Goal: Task Accomplishment & Management: Manage account settings

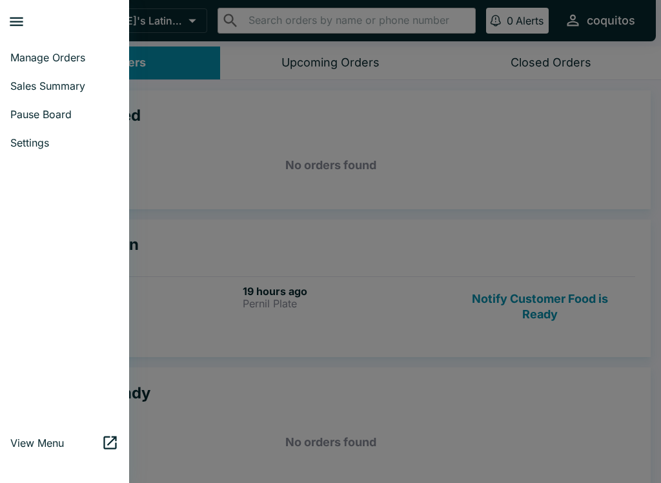
click at [19, 89] on span "Sales Summary" at bounding box center [64, 85] width 108 height 13
select select "03:00"
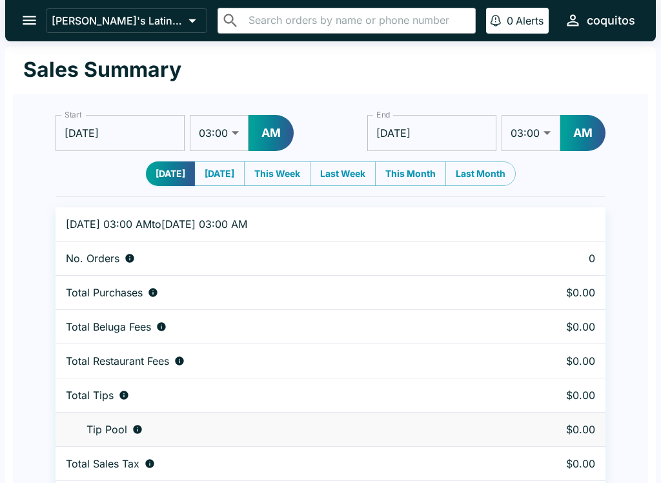
click at [27, 25] on icon "open drawer" at bounding box center [30, 20] width 14 height 9
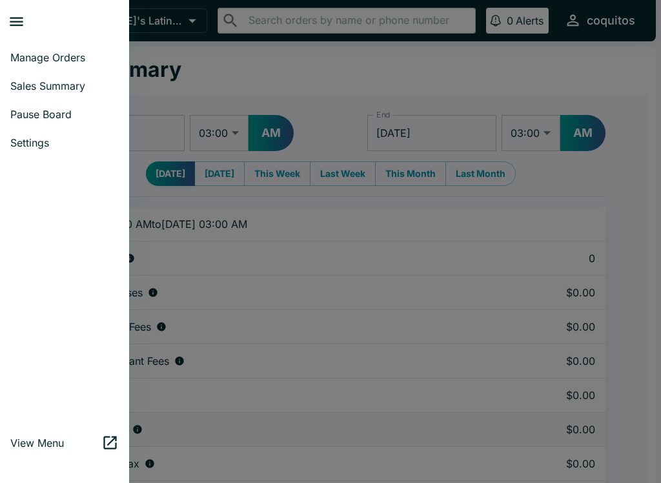
click at [139, 17] on div at bounding box center [330, 241] width 661 height 483
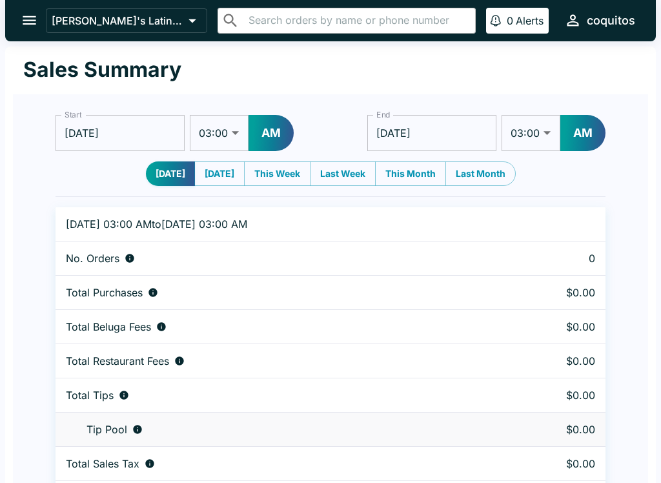
click at [21, 15] on icon "open drawer" at bounding box center [29, 20] width 17 height 17
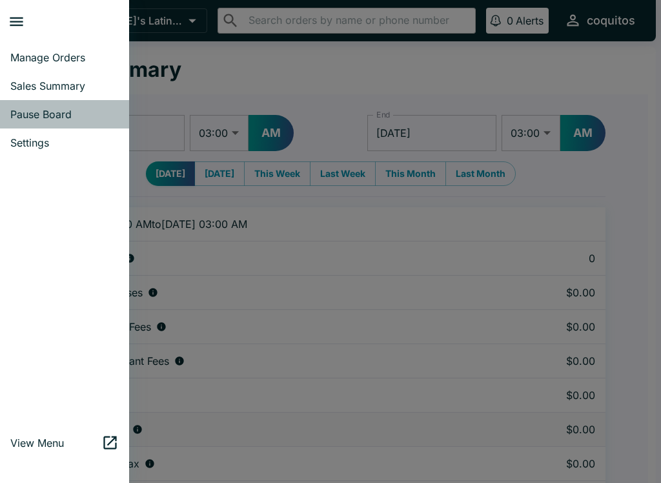
click at [25, 119] on span "Pause Board" at bounding box center [64, 114] width 108 height 13
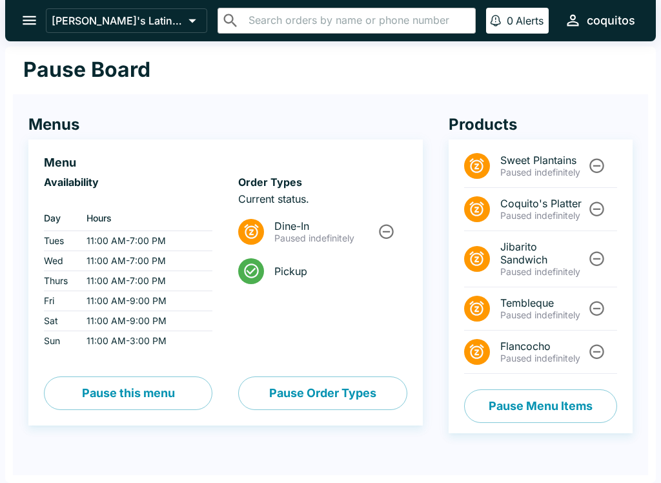
click at [590, 210] on icon "Unpause" at bounding box center [596, 209] width 15 height 15
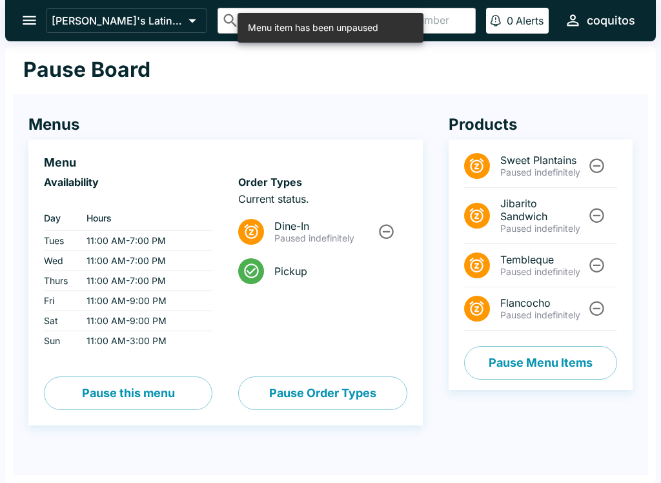
click at [506, 368] on button "Pause Menu Items" at bounding box center [540, 363] width 153 height 34
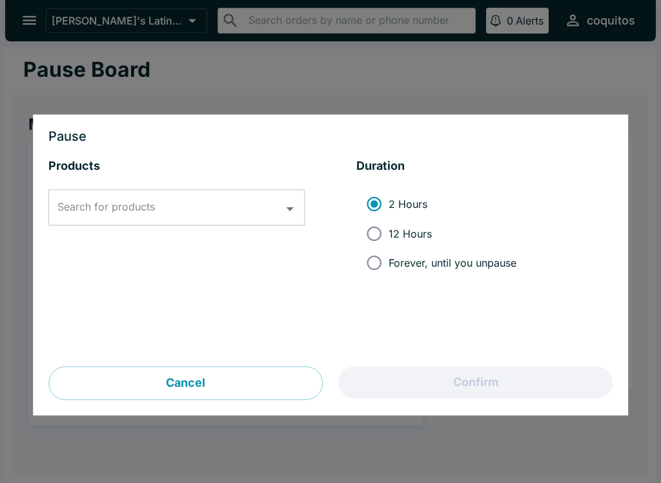
click at [87, 206] on div "Search for products Search for products" at bounding box center [176, 208] width 256 height 36
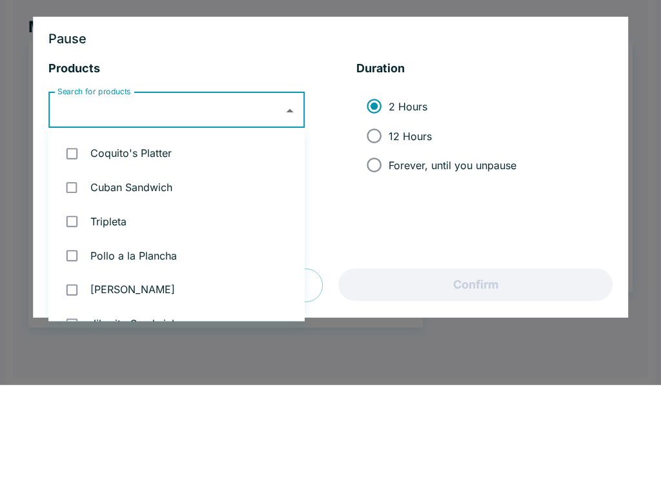
scroll to position [512, 0]
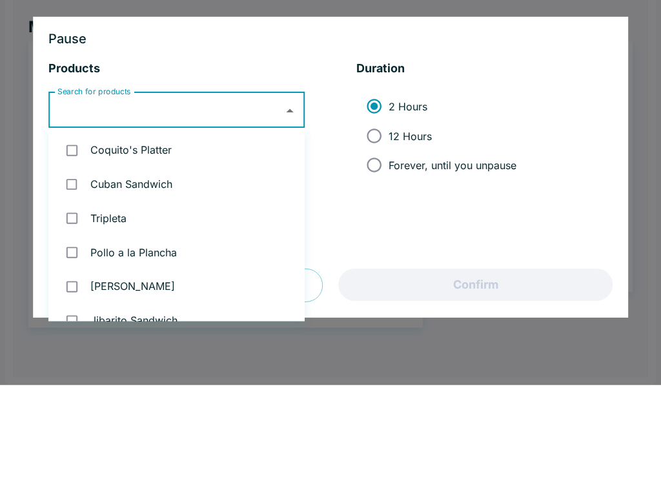
click at [66, 235] on input "checkbox" at bounding box center [72, 248] width 26 height 26
checkbox input "true"
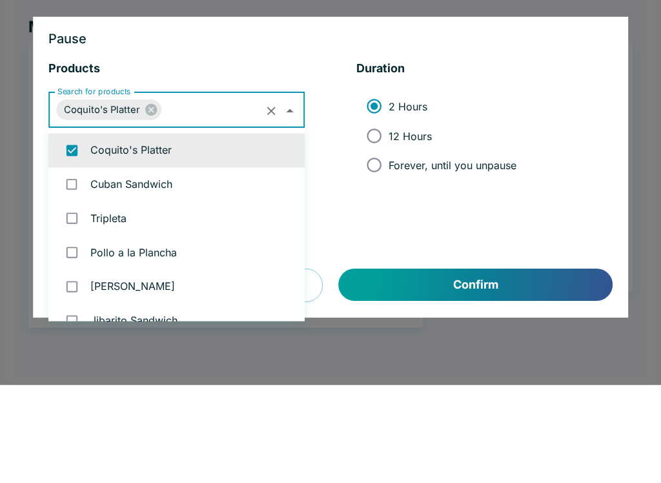
click at [375, 248] on input "Forever, until you unpause" at bounding box center [373, 262] width 29 height 29
radio input "true"
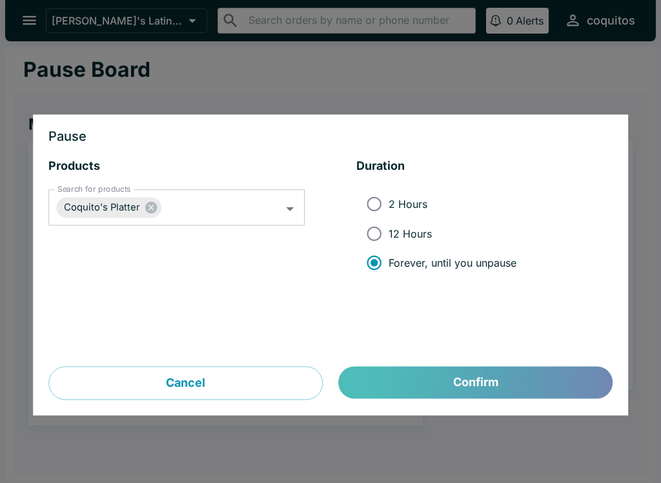
click at [397, 392] on button "Confirm" at bounding box center [476, 382] width 274 height 32
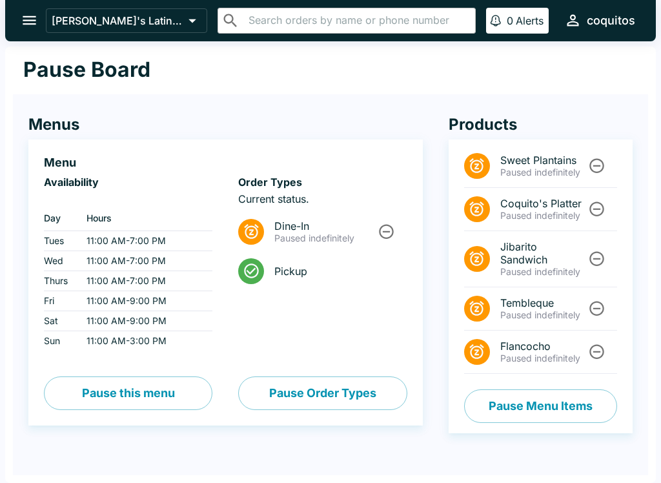
click at [597, 354] on icon "Unpause" at bounding box center [596, 351] width 17 height 17
